Goal: Task Accomplishment & Management: Use online tool/utility

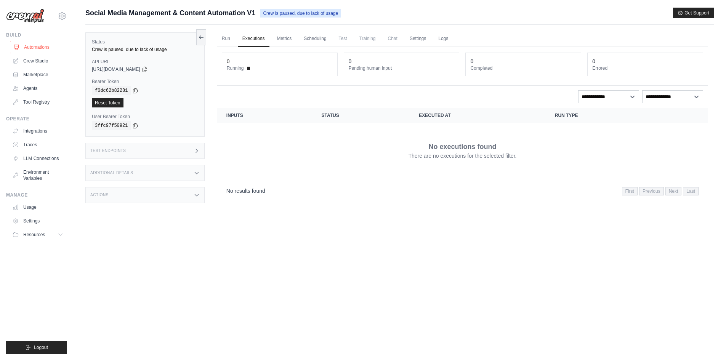
click at [26, 47] on link "Automations" at bounding box center [39, 47] width 58 height 12
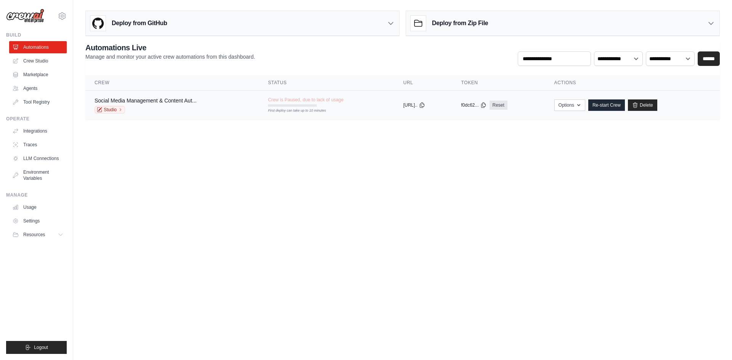
click at [299, 100] on span "Crew is Paused, due to lack of usage" at bounding box center [305, 100] width 75 height 6
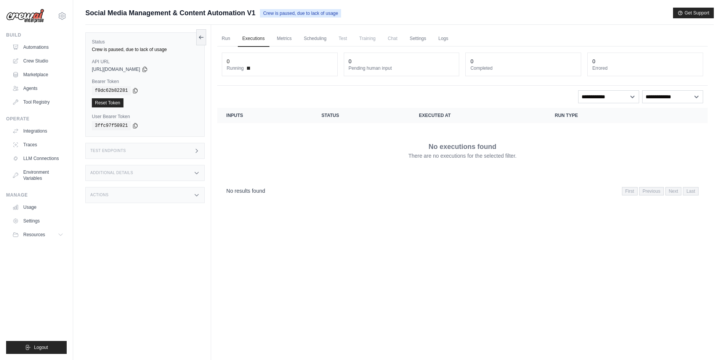
click at [136, 152] on div "Test Endpoints" at bounding box center [144, 151] width 119 height 16
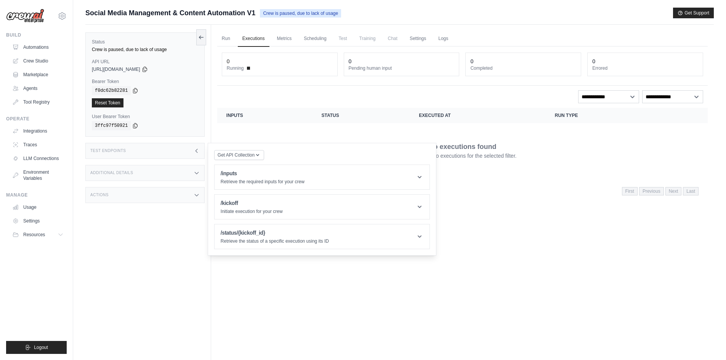
click at [154, 176] on div "Additional Details" at bounding box center [144, 173] width 119 height 16
click at [150, 253] on div "Status Crew is paused, due to lack of usage API URL copied https://social-media…" at bounding box center [148, 205] width 126 height 360
click at [151, 239] on div "Actions" at bounding box center [144, 240] width 119 height 16
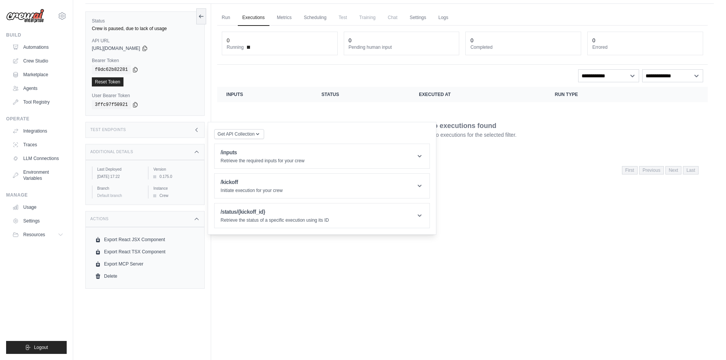
scroll to position [32, 0]
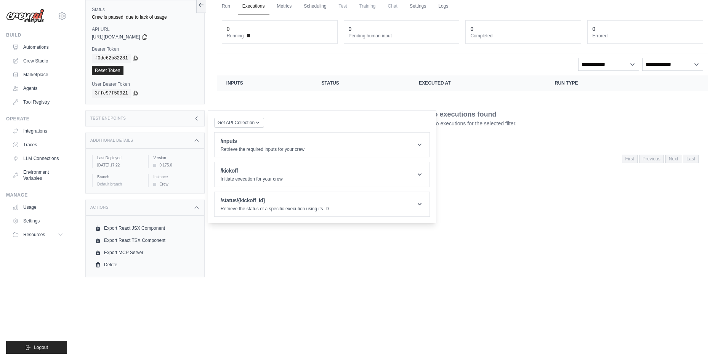
click at [316, 316] on div "Run Executions Metrics Scheduling Test Training Chat Settings Logs 0 Running 0 …" at bounding box center [462, 172] width 503 height 360
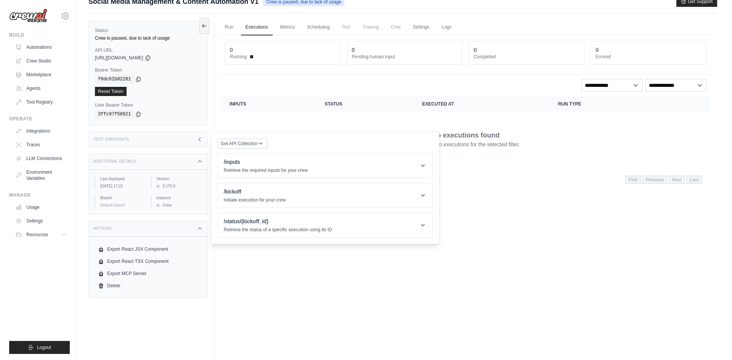
scroll to position [0, 0]
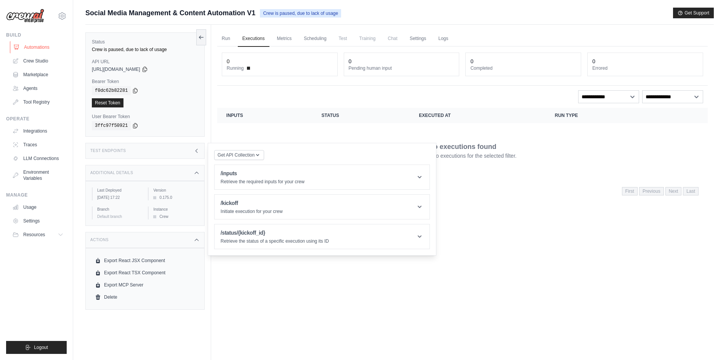
click at [43, 47] on link "Automations" at bounding box center [39, 47] width 58 height 12
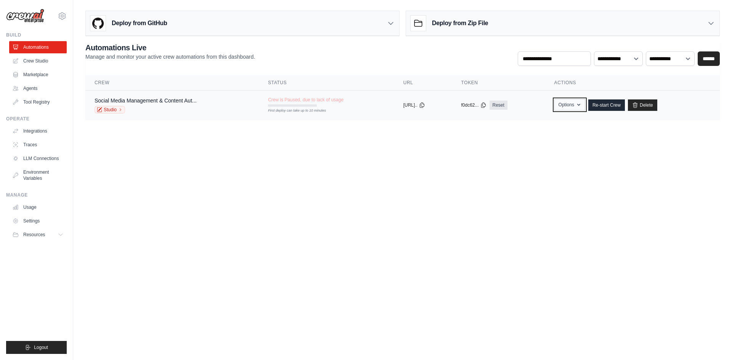
click at [585, 107] on button "Options" at bounding box center [569, 104] width 31 height 11
click at [568, 193] on body "darren.kwok@durapowergroup.com Settings Build Automations Crew Studio Resources" at bounding box center [366, 180] width 732 height 360
click at [297, 103] on span "Crew is Paused, due to lack of usage" at bounding box center [305, 100] width 75 height 6
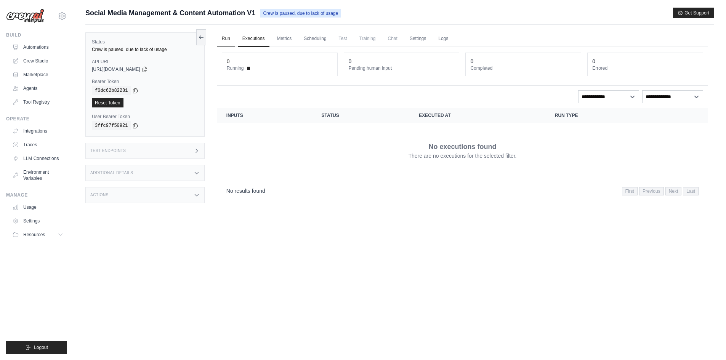
click at [230, 40] on link "Run" at bounding box center [226, 39] width 18 height 16
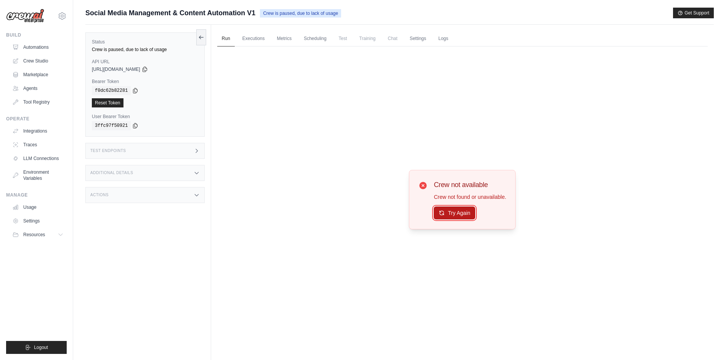
click at [464, 212] on button "Try Again" at bounding box center [455, 213] width 42 height 13
click at [250, 32] on link "Executions" at bounding box center [254, 39] width 32 height 16
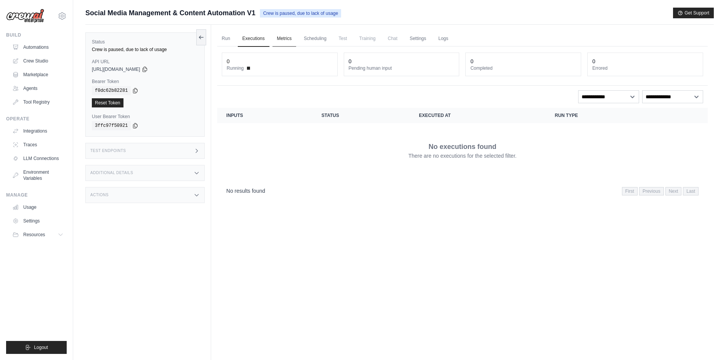
click at [280, 36] on link "Metrics" at bounding box center [285, 39] width 24 height 16
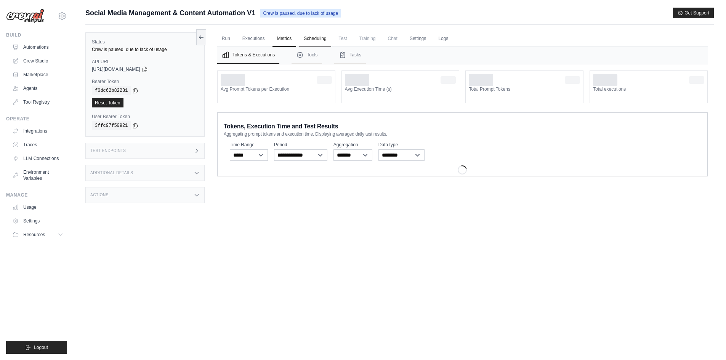
click at [324, 38] on link "Scheduling" at bounding box center [315, 39] width 32 height 16
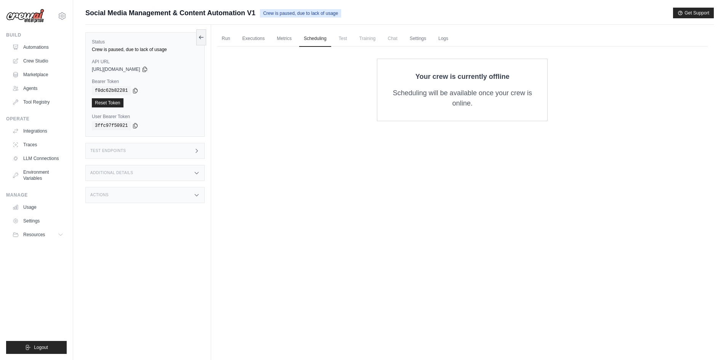
click at [354, 39] on ul "Run Executions Metrics Scheduling Test Training Chat Settings Logs" at bounding box center [462, 39] width 491 height 16
click at [344, 39] on span "Test" at bounding box center [343, 38] width 18 height 15
click at [342, 37] on span "Test" at bounding box center [343, 38] width 18 height 15
click at [371, 42] on span "Training" at bounding box center [368, 38] width 26 height 15
click at [400, 40] on span "Chat" at bounding box center [393, 38] width 19 height 15
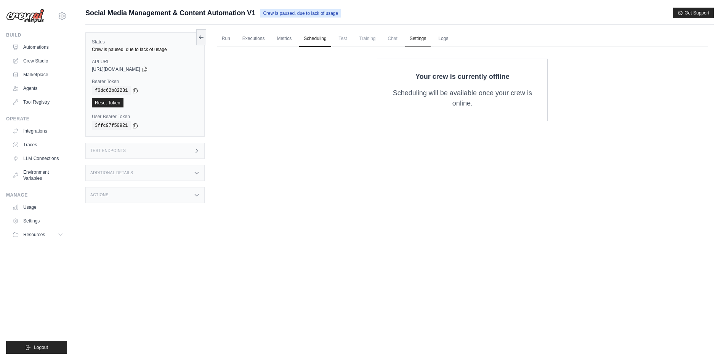
click at [417, 40] on link "Settings" at bounding box center [418, 39] width 26 height 16
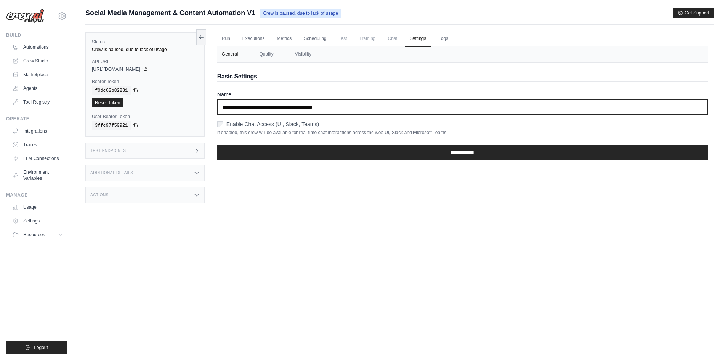
click at [371, 111] on input "**********" at bounding box center [462, 107] width 491 height 14
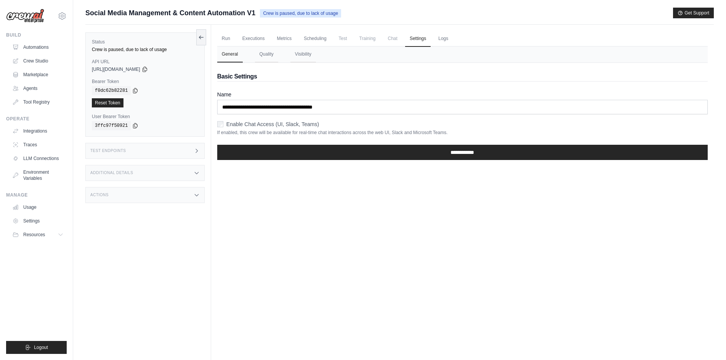
click at [218, 124] on div "Run Executions Metrics Scheduling Test Training Chat Settings Logs 0 Running 0 …" at bounding box center [462, 205] width 503 height 360
click at [390, 152] on input "**********" at bounding box center [462, 152] width 491 height 15
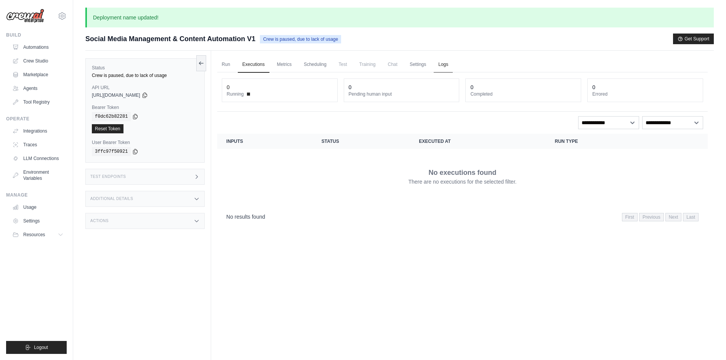
click at [448, 68] on link "Logs" at bounding box center [443, 65] width 19 height 16
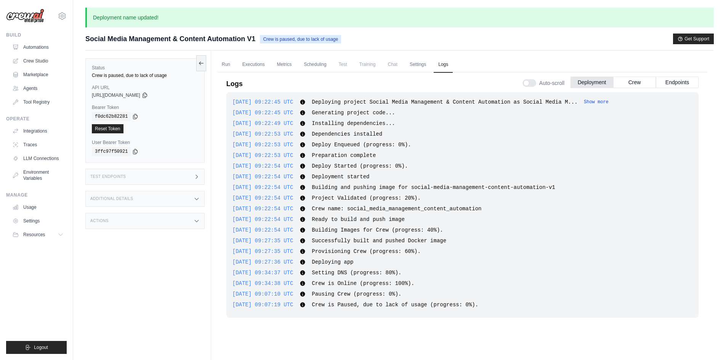
click at [584, 104] on button "Show more" at bounding box center [596, 102] width 25 height 6
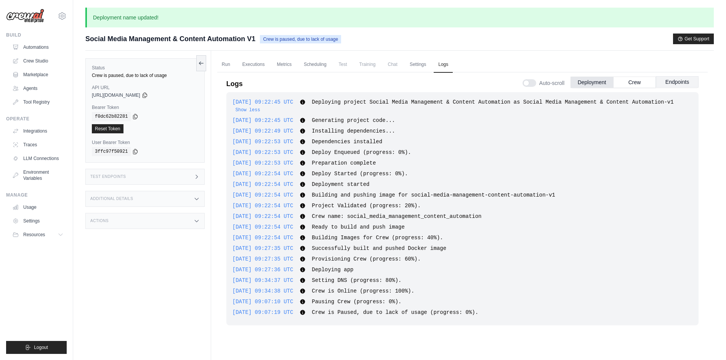
click at [662, 83] on button "Endpoints" at bounding box center [677, 81] width 43 height 11
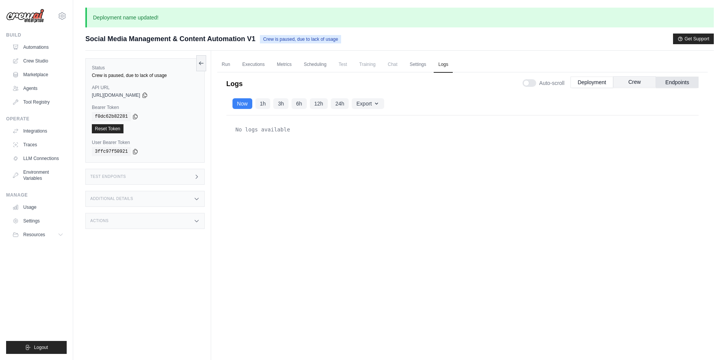
click at [635, 83] on button "Crew" at bounding box center [634, 81] width 43 height 11
click at [596, 82] on button "Deployment" at bounding box center [592, 81] width 43 height 11
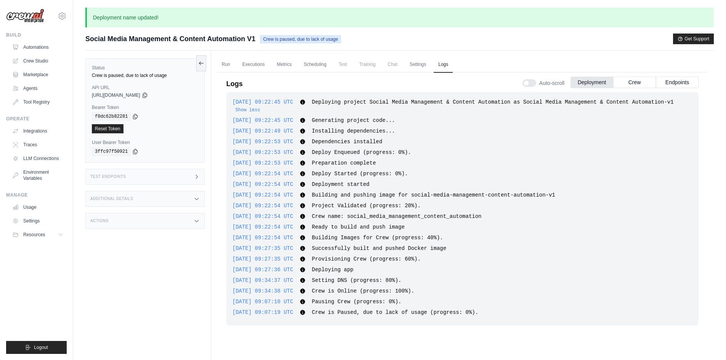
click at [115, 175] on h3 "Test Endpoints" at bounding box center [108, 177] width 36 height 5
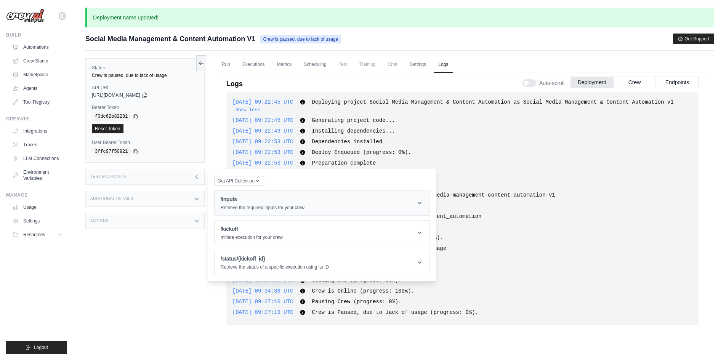
click at [276, 204] on div "/inputs Retrieve the required inputs for your crew" at bounding box center [263, 203] width 84 height 15
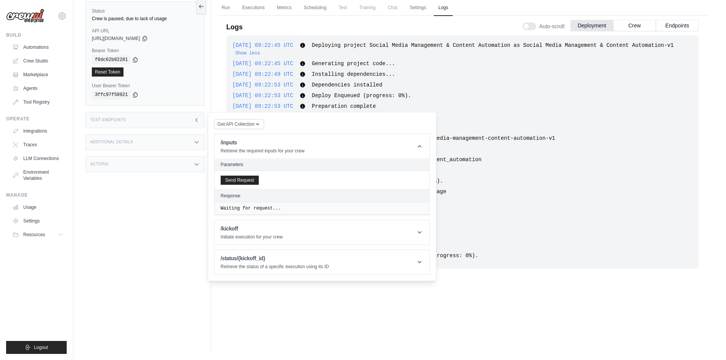
scroll to position [58, 0]
click at [246, 179] on button "Send Request" at bounding box center [240, 178] width 38 height 9
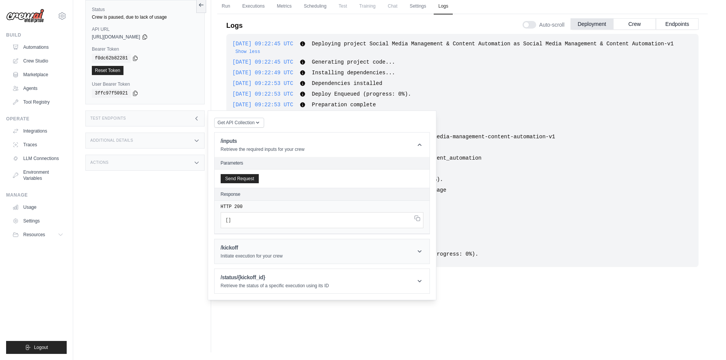
click at [359, 246] on header "/kickoff Initiate execution for your crew" at bounding box center [322, 251] width 215 height 24
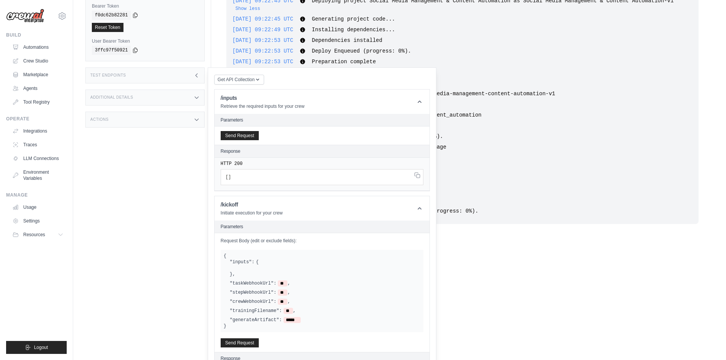
scroll to position [156, 0]
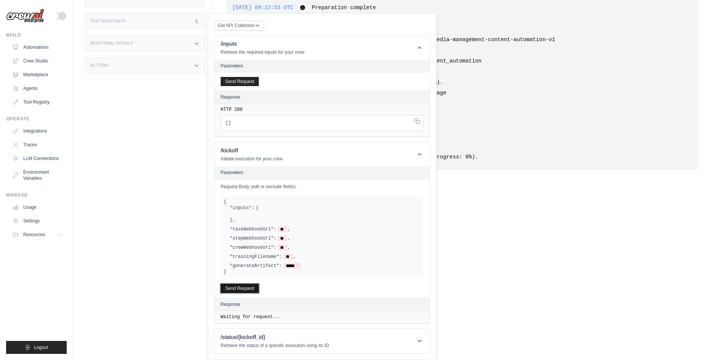
click at [244, 291] on button "Send Request" at bounding box center [240, 288] width 38 height 9
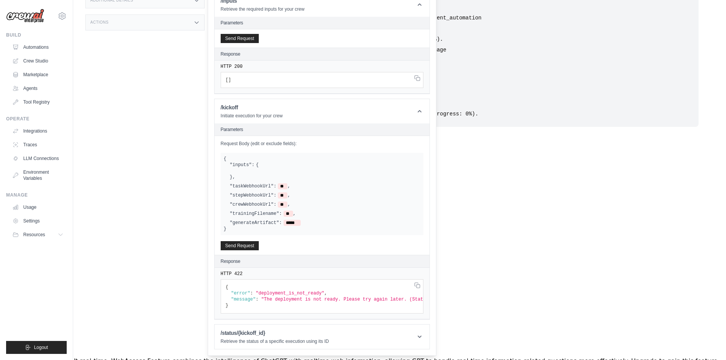
scroll to position [200, 0]
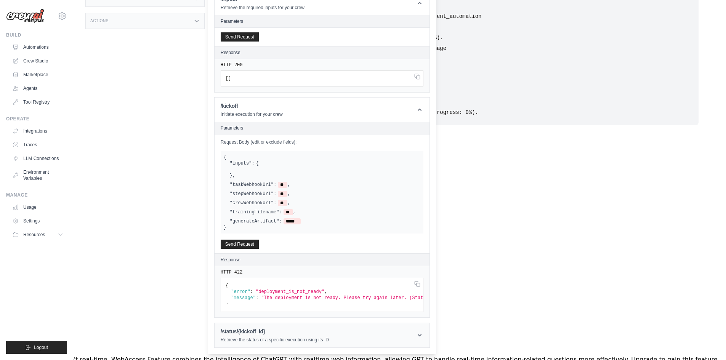
click at [300, 343] on p "Retrieve the status of a specific execution using its ID" at bounding box center [275, 340] width 108 height 6
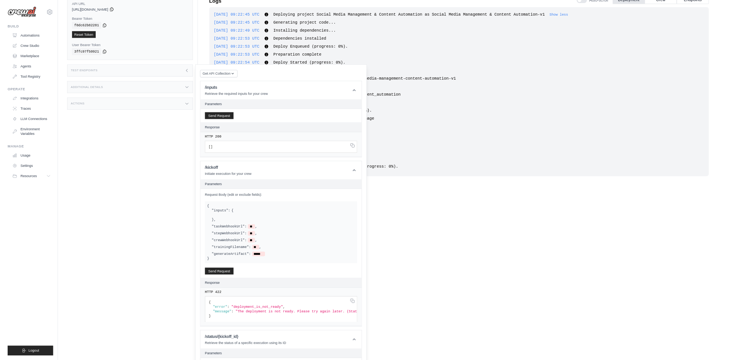
scroll to position [0, 0]
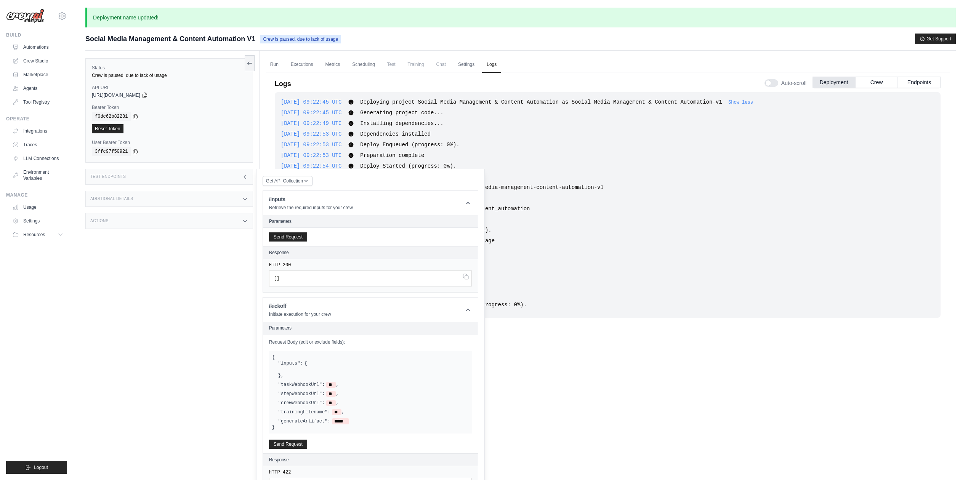
click at [648, 238] on div "2025-08-28 09:27:35 UTC Successfully built and pushed Docker image Show more Sh…" at bounding box center [608, 241] width 654 height 8
click at [278, 61] on link "Run" at bounding box center [275, 65] width 18 height 16
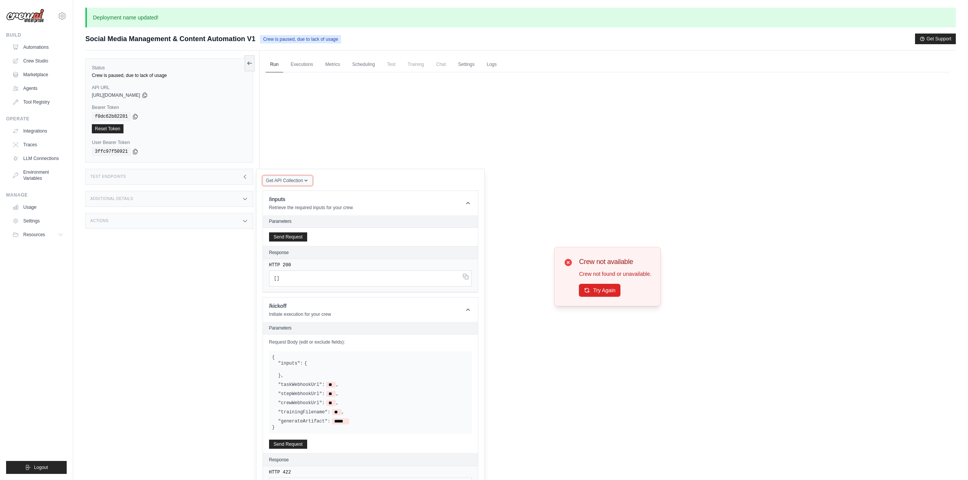
click at [278, 180] on span "Get API Collection" at bounding box center [284, 181] width 37 height 6
click at [184, 269] on div "Status Crew is paused, due to lack of usage API URL copied https://social-media…" at bounding box center [172, 291] width 174 height 480
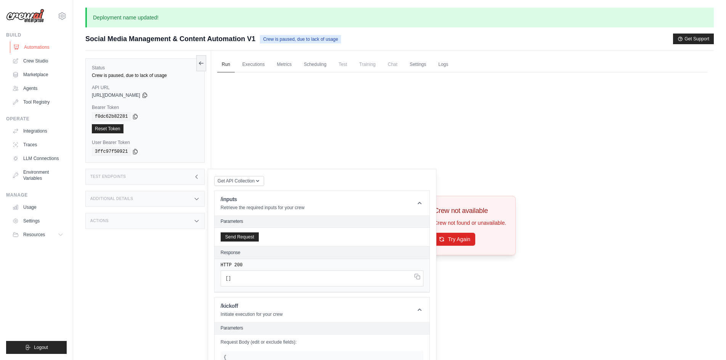
click at [37, 47] on link "Automations" at bounding box center [39, 47] width 58 height 12
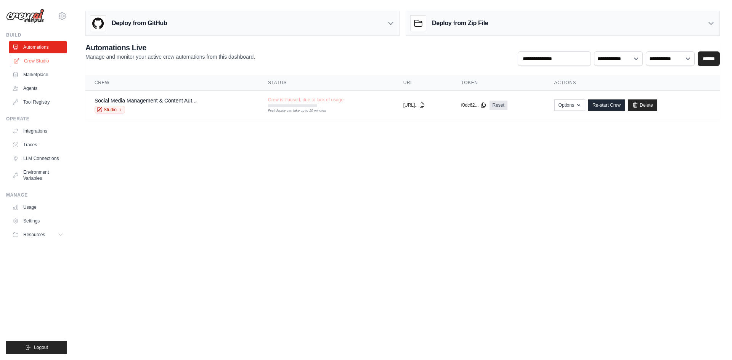
click at [36, 57] on link "Crew Studio" at bounding box center [39, 61] width 58 height 12
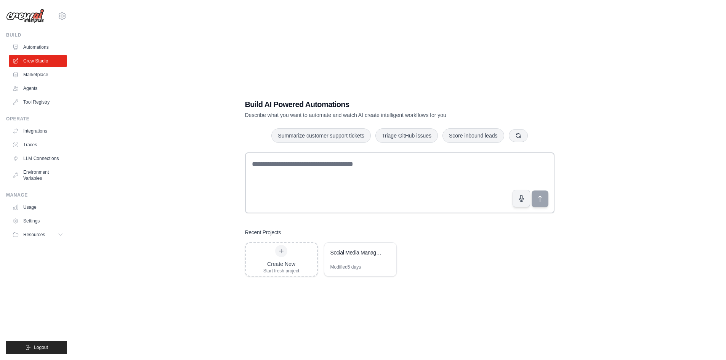
click at [47, 47] on link "Automations" at bounding box center [38, 47] width 58 height 12
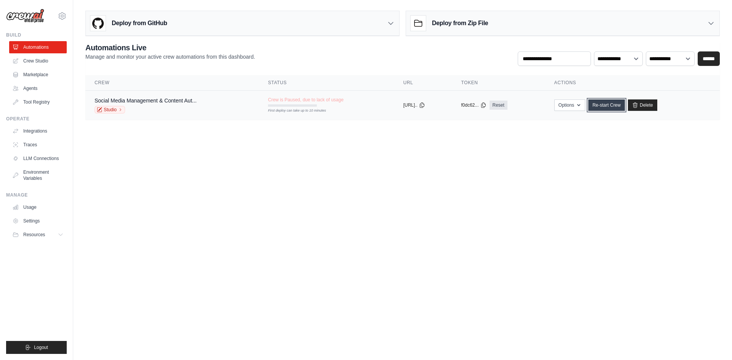
click at [621, 106] on link "Re-start Crew" at bounding box center [606, 105] width 37 height 11
